Goal: Navigation & Orientation: Find specific page/section

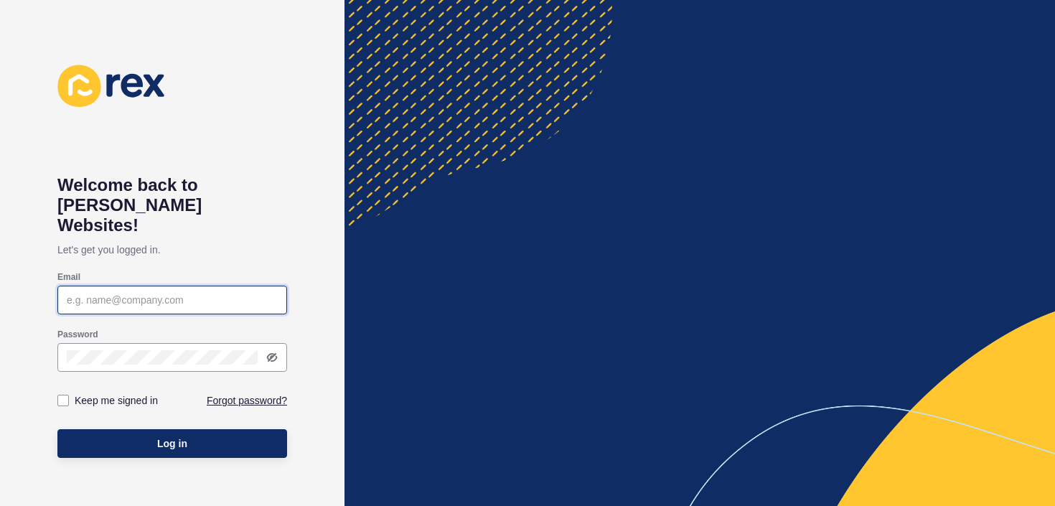
click at [212, 293] on input "Email" at bounding box center [172, 300] width 211 height 14
type input "o"
type input "[EMAIL_ADDRESS][DOMAIN_NAME]"
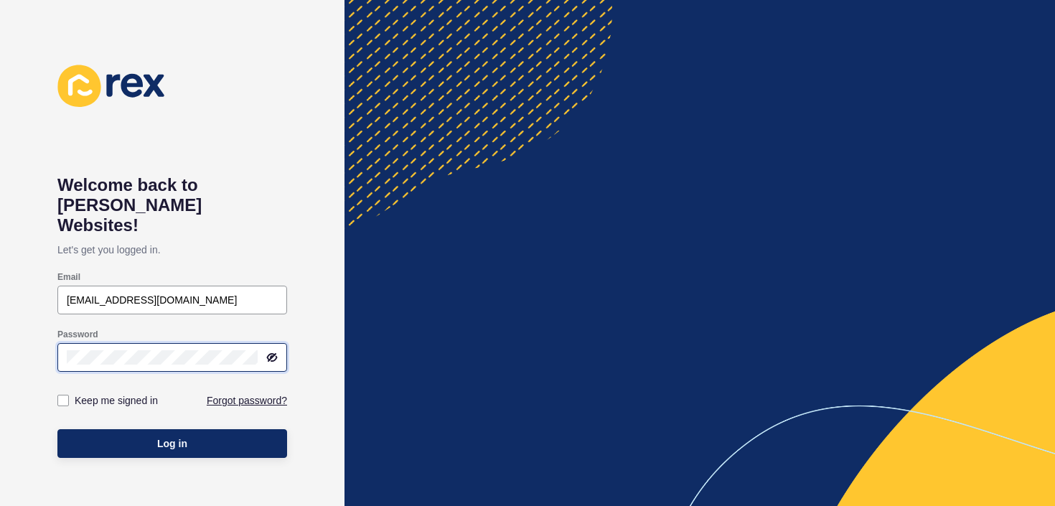
click at [57, 429] on button "Log in" at bounding box center [172, 443] width 230 height 29
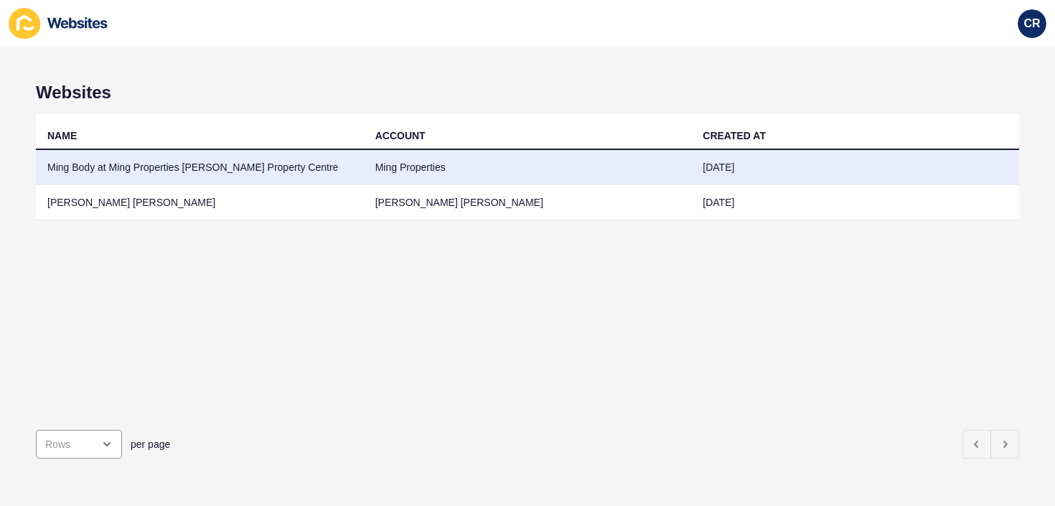
click at [217, 170] on td "Ming Body at Ming Properties [PERSON_NAME] Property Centre" at bounding box center [200, 167] width 328 height 35
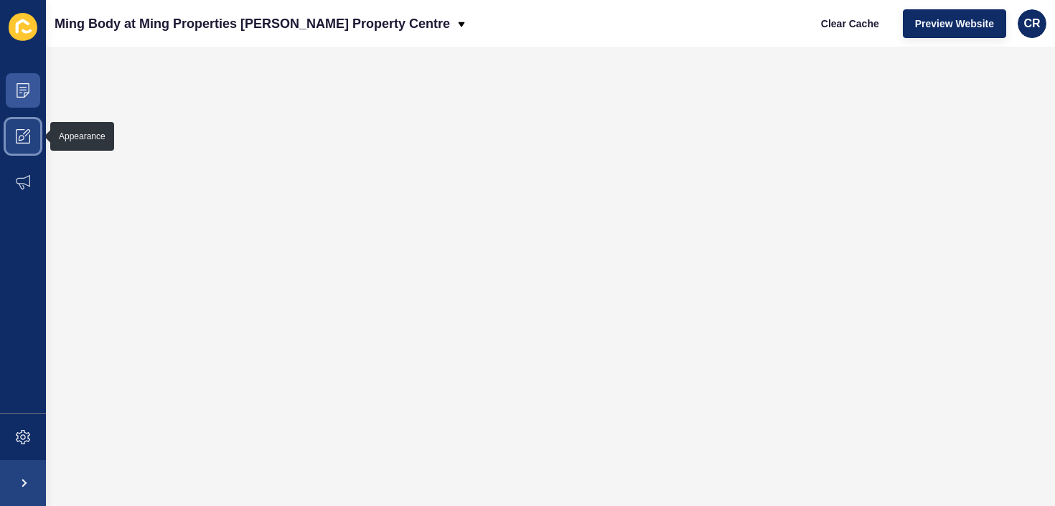
click at [29, 149] on span at bounding box center [23, 136] width 46 height 46
